Goal: Navigation & Orientation: Find specific page/section

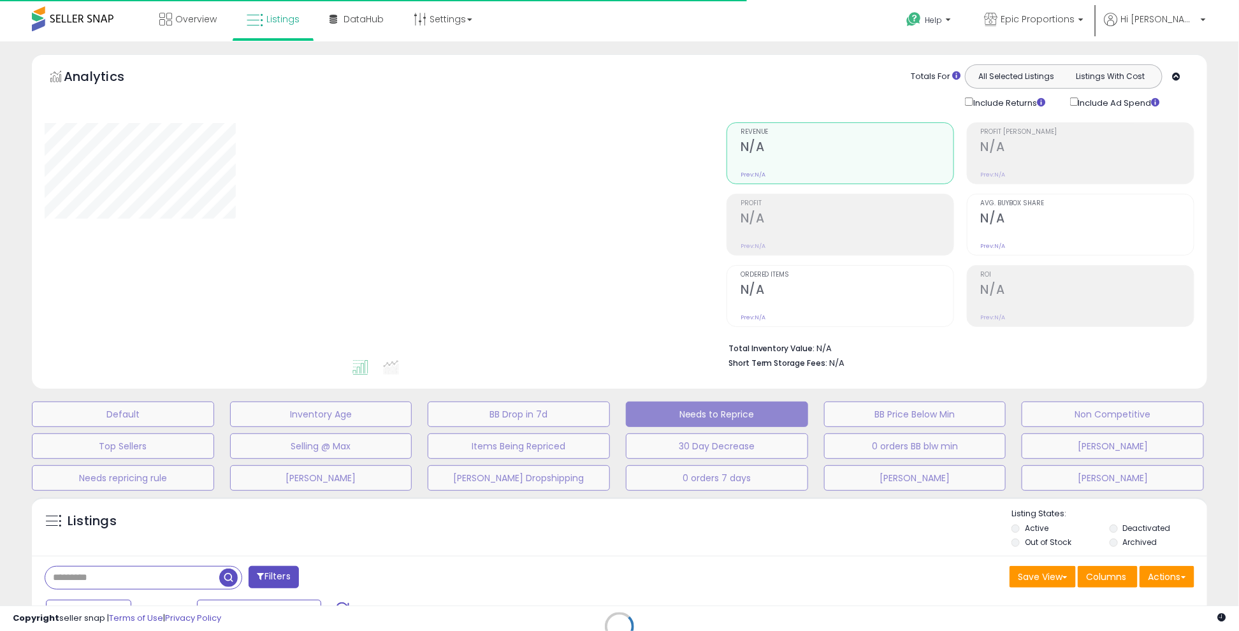
select select "**"
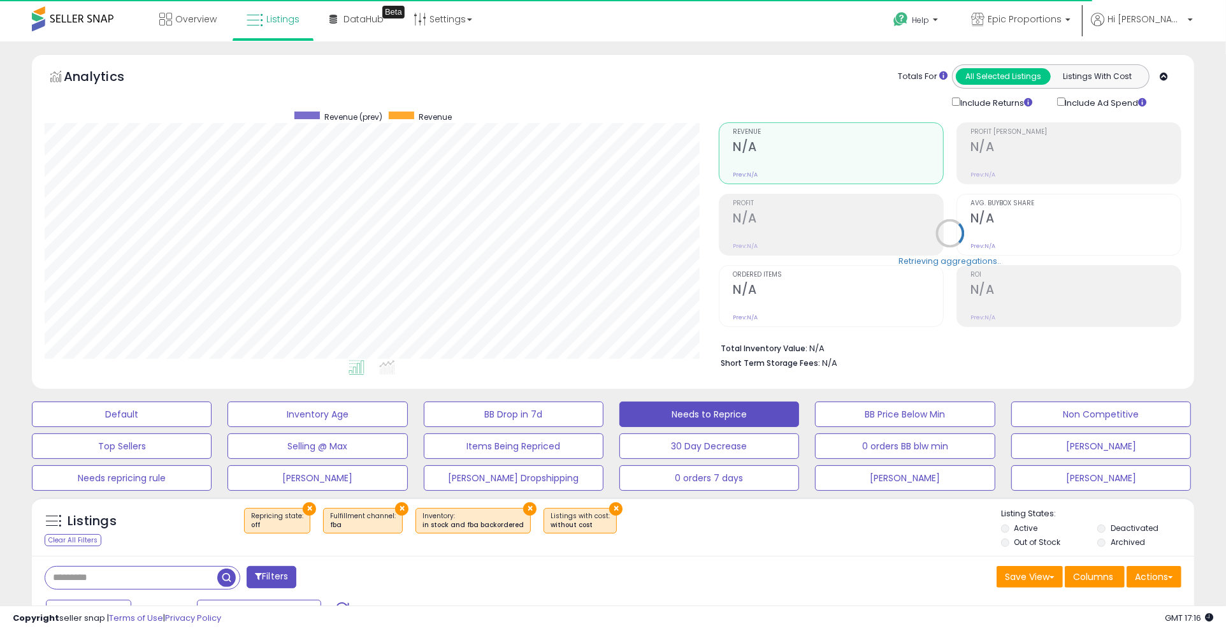
scroll to position [261, 674]
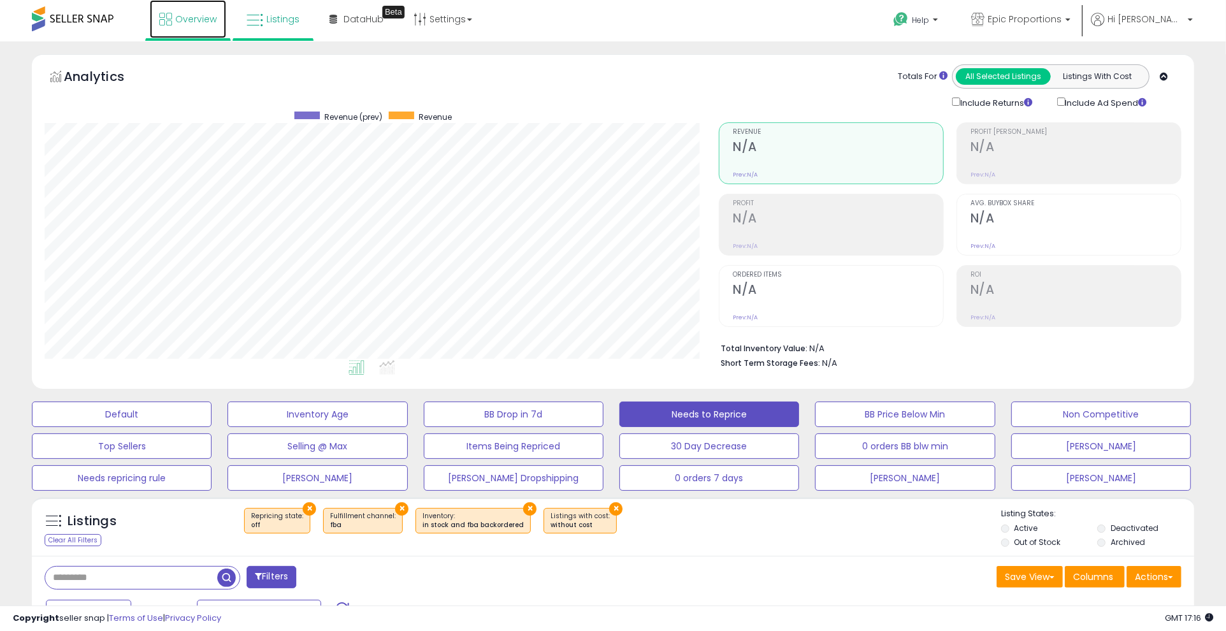
click at [211, 19] on span "Overview" at bounding box center [195, 19] width 41 height 13
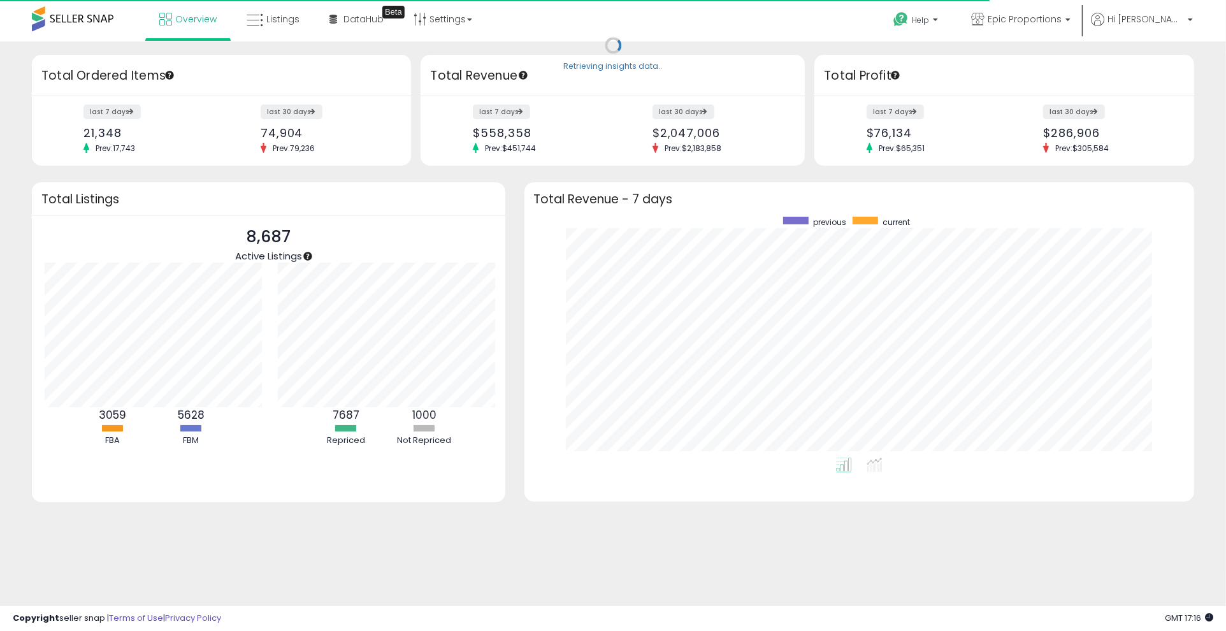
scroll to position [636970, 636566]
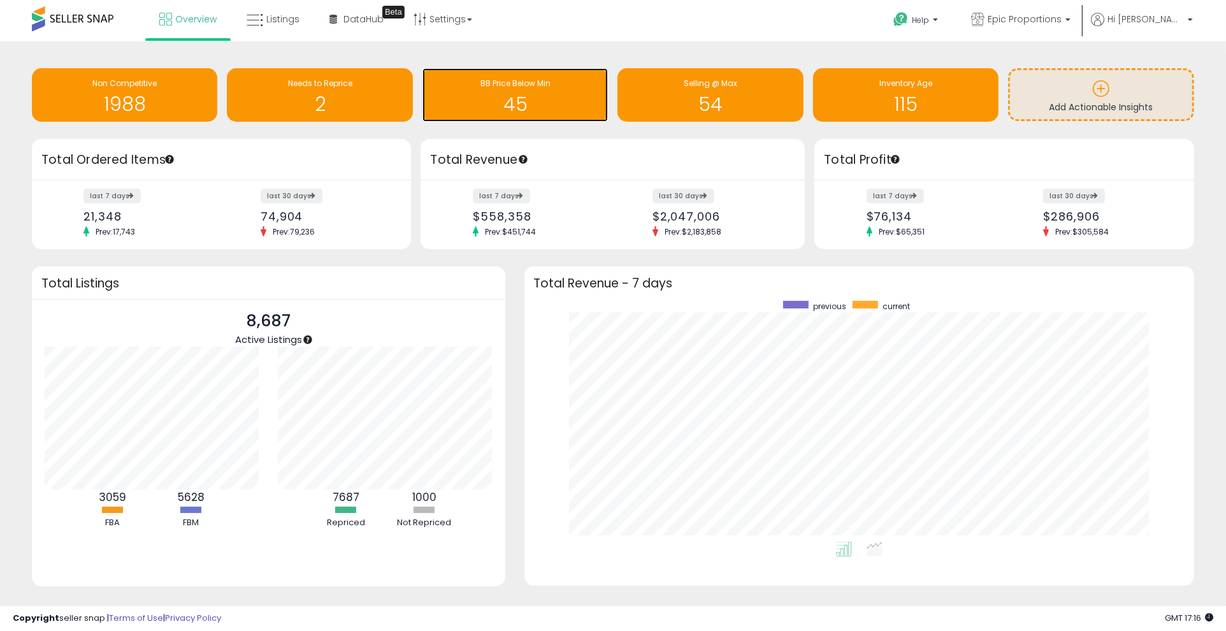
click at [513, 101] on h1 "45" at bounding box center [515, 104] width 173 height 21
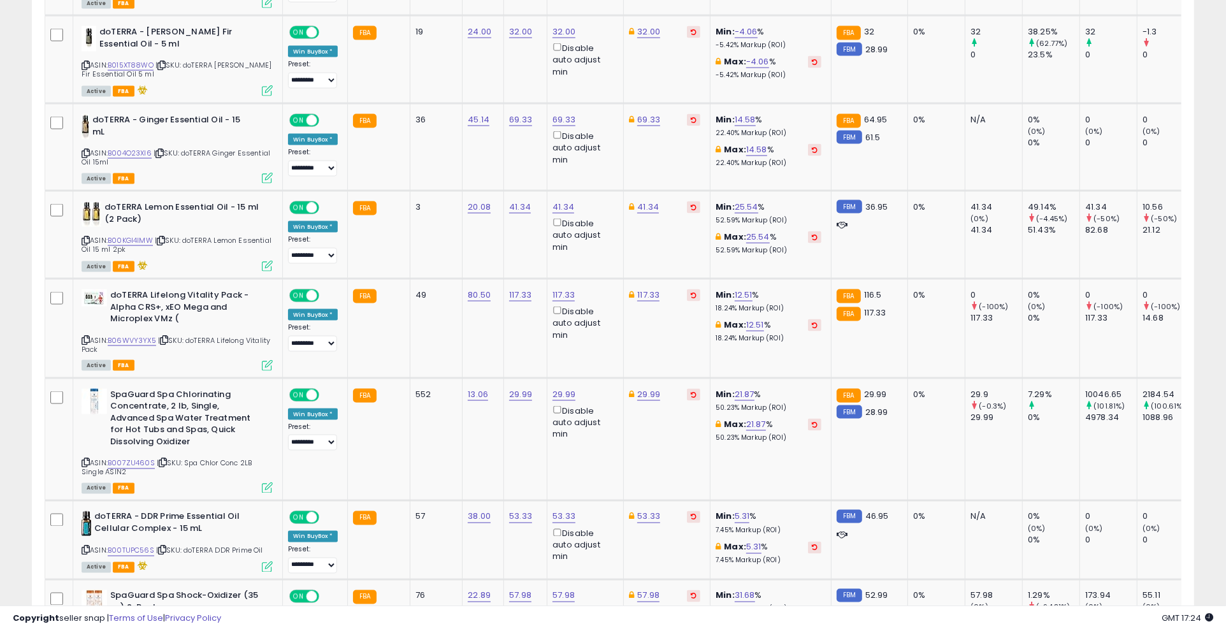
scroll to position [1699, 0]
